Goal: Find specific page/section: Find specific page/section

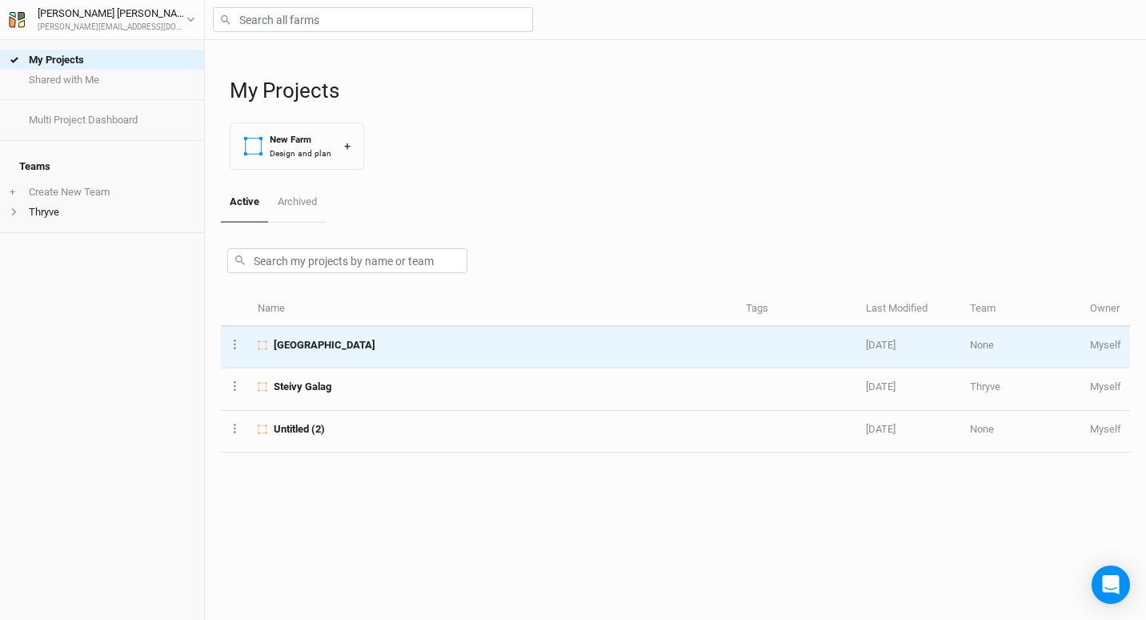
click at [546, 339] on div "[GEOGRAPHIC_DATA]" at bounding box center [493, 345] width 470 height 14
